Goal: Task Accomplishment & Management: Manage account settings

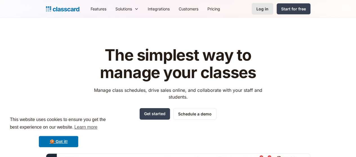
click at [268, 9] on div "Log in" at bounding box center [262, 9] width 12 height 6
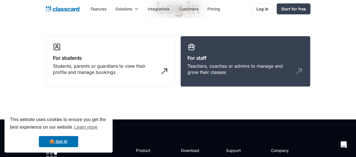
scroll to position [39, 0]
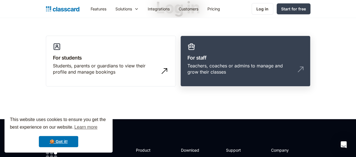
click at [226, 56] on h3 "For staff" at bounding box center [245, 58] width 116 height 8
